Goal: Information Seeking & Learning: Learn about a topic

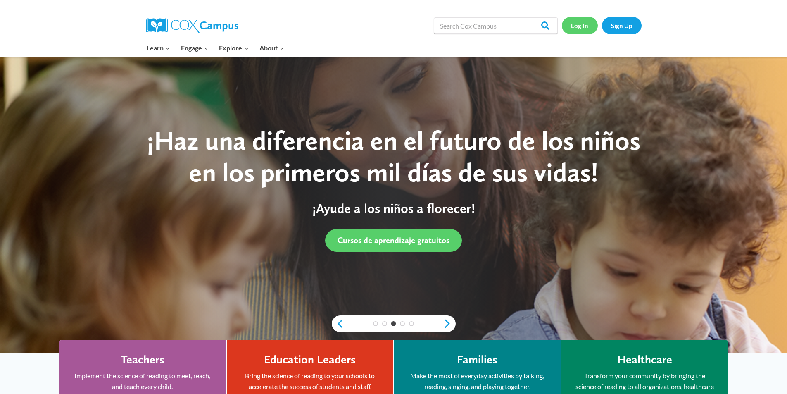
click at [580, 26] on link "Log In" at bounding box center [580, 25] width 36 height 17
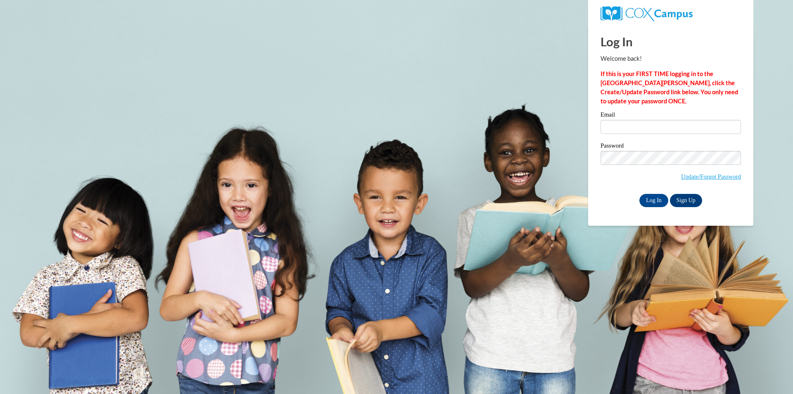
type input "mattsfitgirl@gmail.com"
click at [652, 200] on input "Log In" at bounding box center [653, 200] width 29 height 13
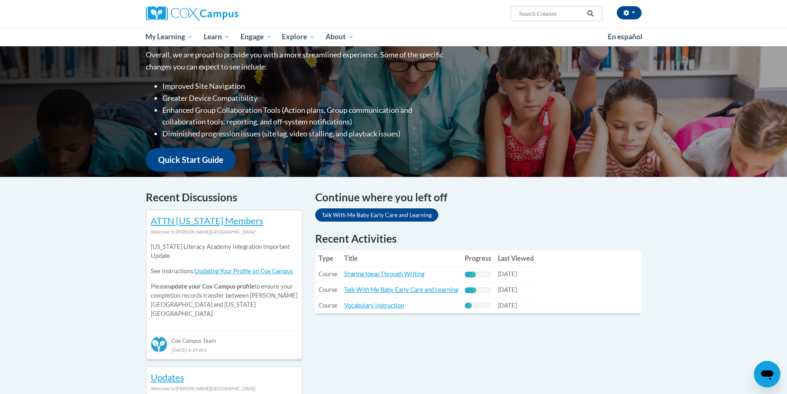
scroll to position [124, 0]
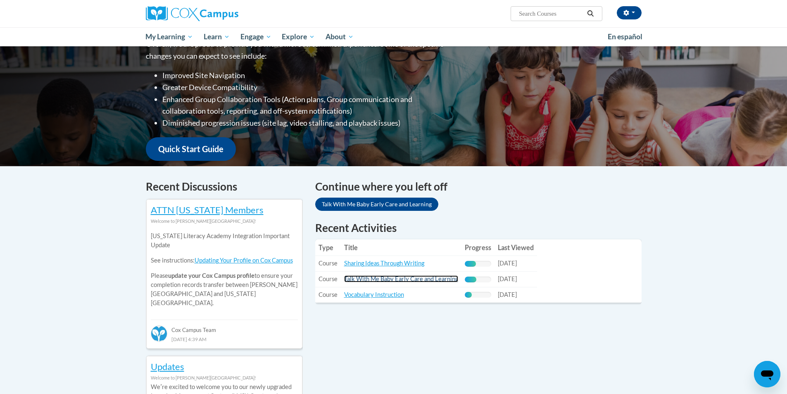
click at [412, 277] on link "Talk With Me Baby Early Care and Learning" at bounding box center [401, 278] width 114 height 7
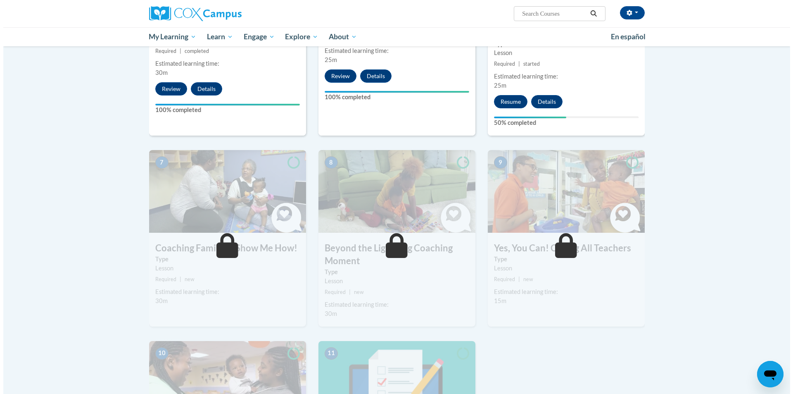
scroll to position [537, 0]
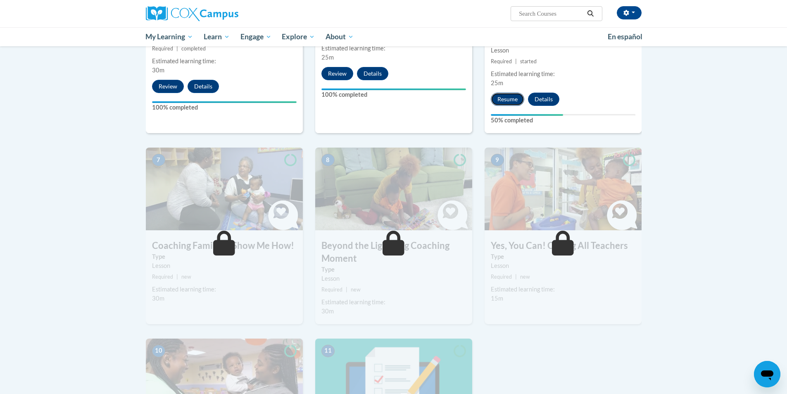
click at [503, 93] on button "Resume" at bounding box center [507, 99] width 33 height 13
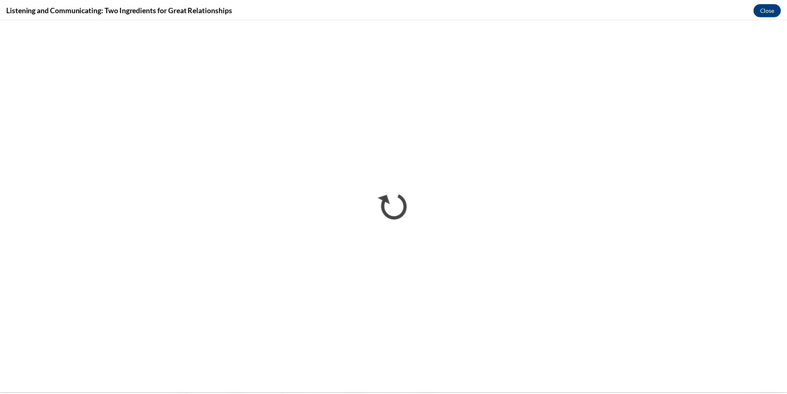
scroll to position [0, 0]
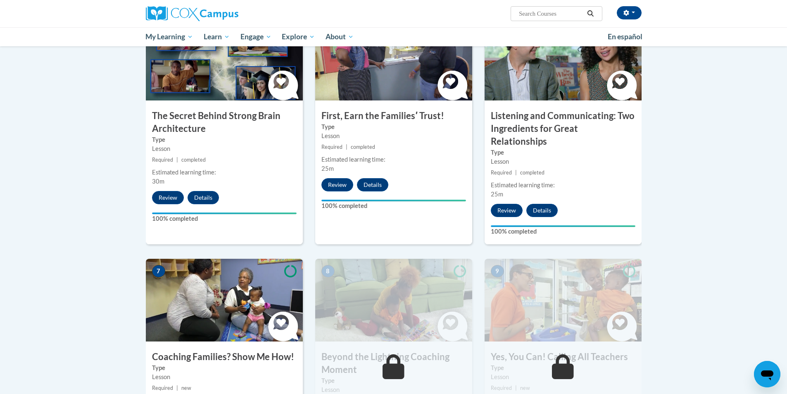
scroll to position [413, 0]
